Goal: Entertainment & Leisure: Consume media (video, audio)

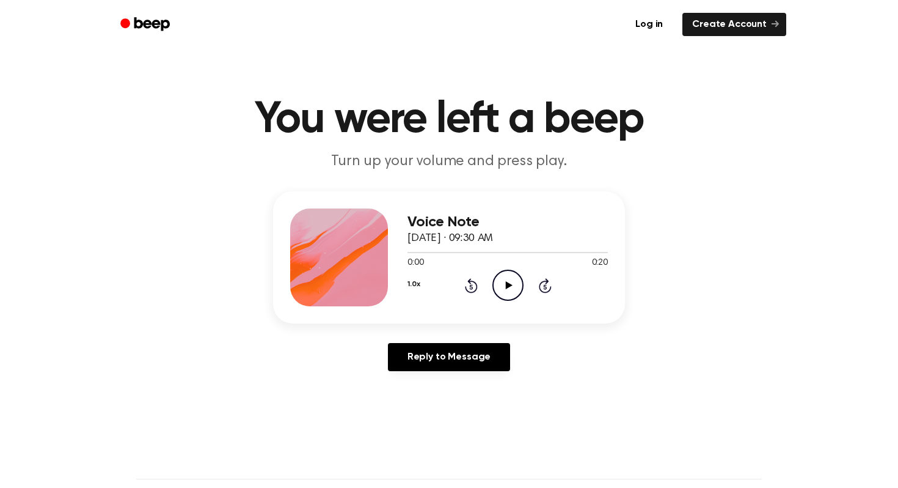
click at [516, 277] on icon "Play Audio" at bounding box center [508, 285] width 31 height 31
click at [506, 284] on icon at bounding box center [508, 285] width 6 height 8
click at [512, 253] on div at bounding box center [466, 252] width 117 height 1
click at [512, 277] on icon "Play Audio" at bounding box center [508, 285] width 31 height 31
click at [505, 286] on icon at bounding box center [508, 285] width 6 height 8
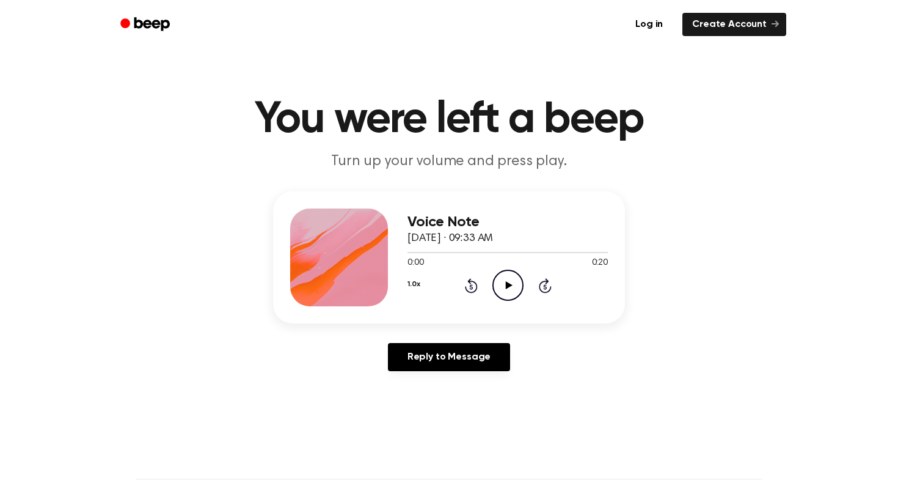
click at [513, 286] on icon "Play Audio" at bounding box center [508, 285] width 31 height 31
click at [508, 285] on icon at bounding box center [508, 285] width 7 height 8
click at [497, 276] on icon "Pause Audio" at bounding box center [508, 285] width 31 height 31
click at [501, 290] on icon "Play Audio" at bounding box center [508, 285] width 31 height 31
click at [504, 287] on icon "Play Audio" at bounding box center [508, 285] width 31 height 31
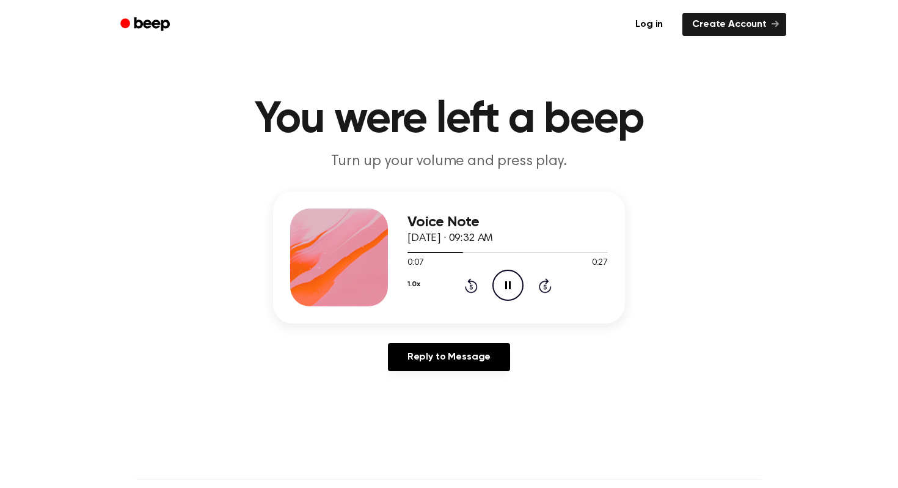
click at [504, 287] on icon "Pause Audio" at bounding box center [508, 285] width 31 height 31
